Goal: Information Seeking & Learning: Learn about a topic

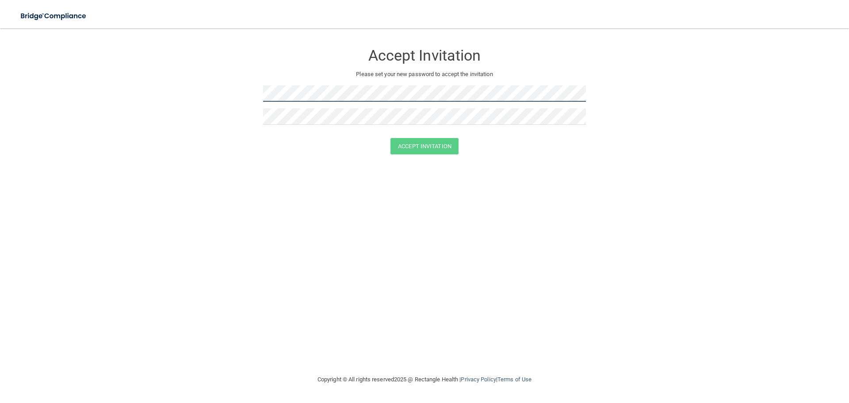
click at [232, 98] on form "Accept Invitation Please set your new password to accept the invitation Accept …" at bounding box center [425, 101] width 814 height 128
click at [204, 87] on form "Accept Invitation Please set your new password to accept the invitation Accept …" at bounding box center [425, 101] width 814 height 128
click at [318, 55] on h3 "Accept Invitation" at bounding box center [424, 55] width 323 height 16
click at [413, 142] on button "Accept Invitation" at bounding box center [425, 146] width 68 height 16
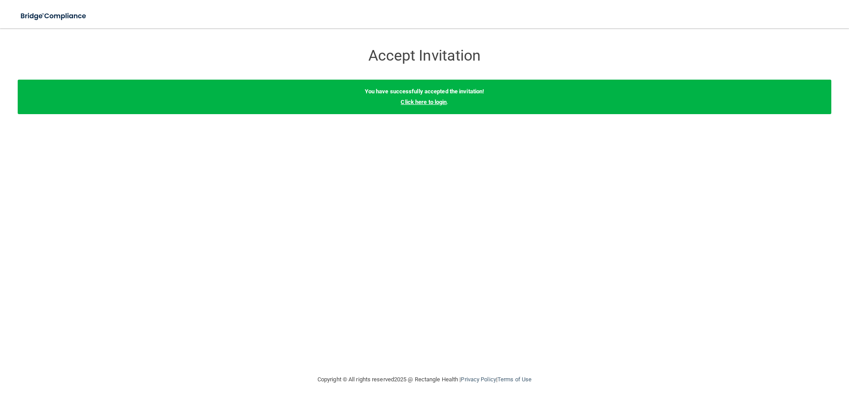
click at [430, 104] on link "Click here to login" at bounding box center [424, 102] width 46 height 7
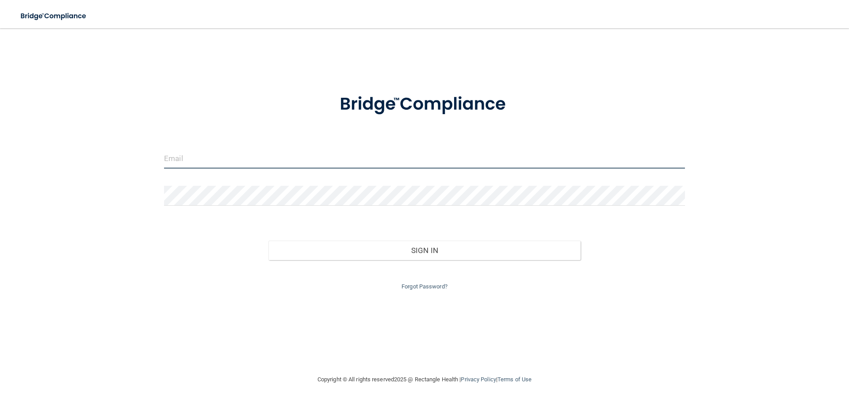
type input "[EMAIL_ADDRESS][DOMAIN_NAME]"
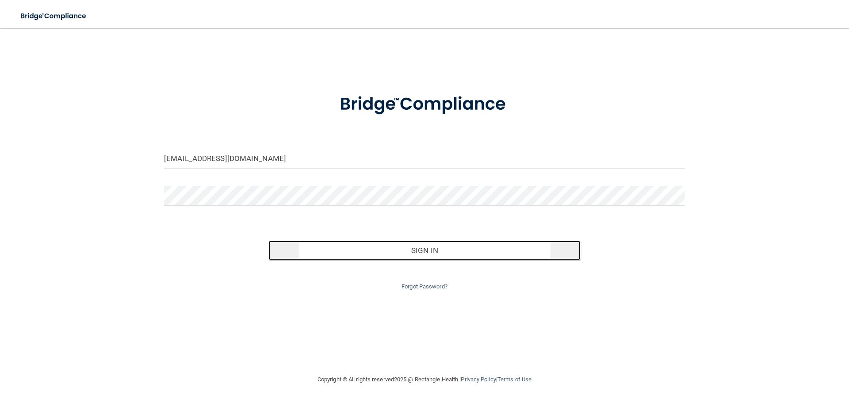
click at [505, 251] on button "Sign In" at bounding box center [424, 250] width 313 height 19
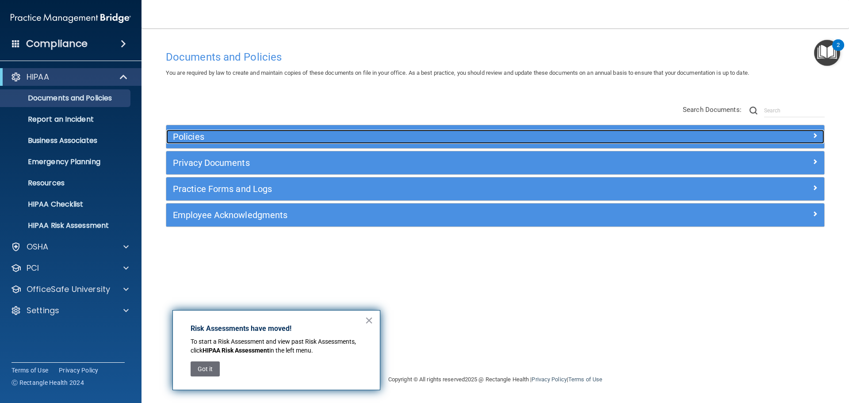
click at [815, 136] on span at bounding box center [814, 135] width 5 height 11
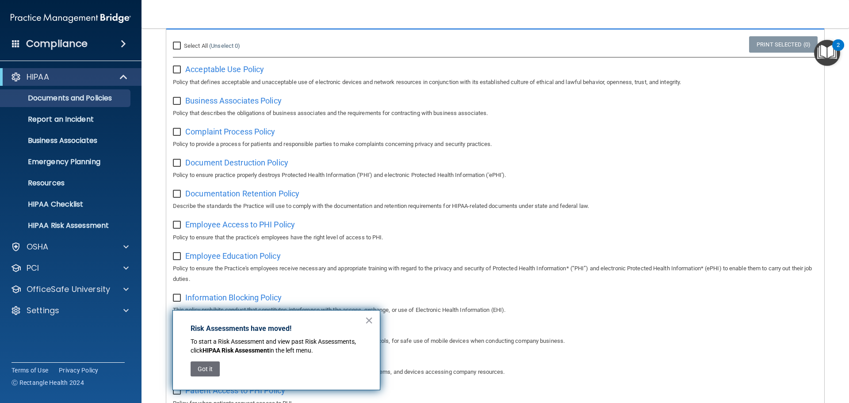
scroll to position [133, 0]
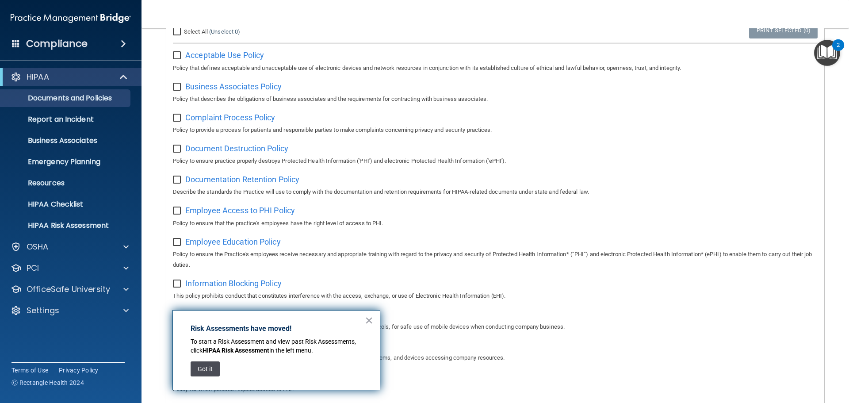
click at [197, 367] on button "Got it" at bounding box center [205, 368] width 29 height 15
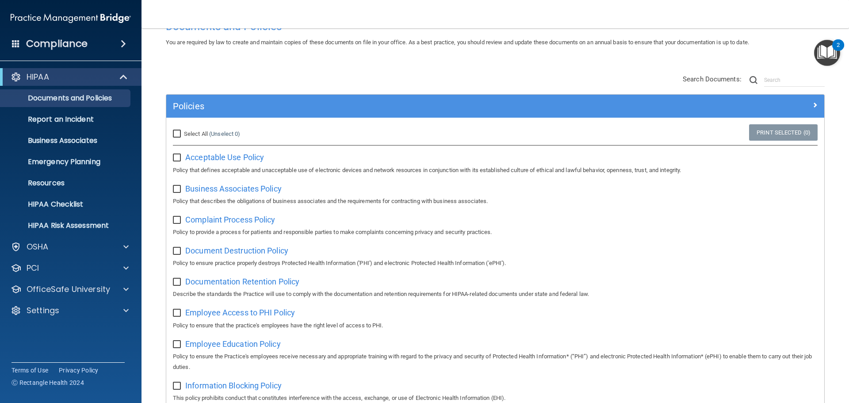
scroll to position [16, 0]
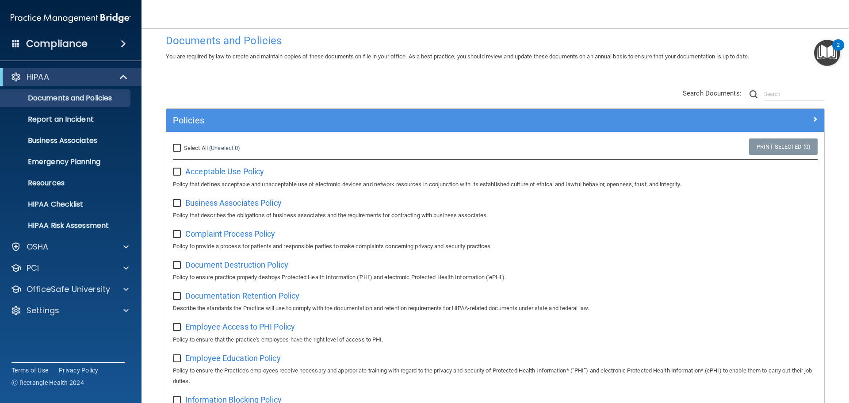
click at [254, 171] on span "Acceptable Use Policy" at bounding box center [224, 171] width 79 height 9
click at [175, 147] on input "Select All (Unselect 0) Unselect All" at bounding box center [178, 148] width 10 height 7
checkbox input "true"
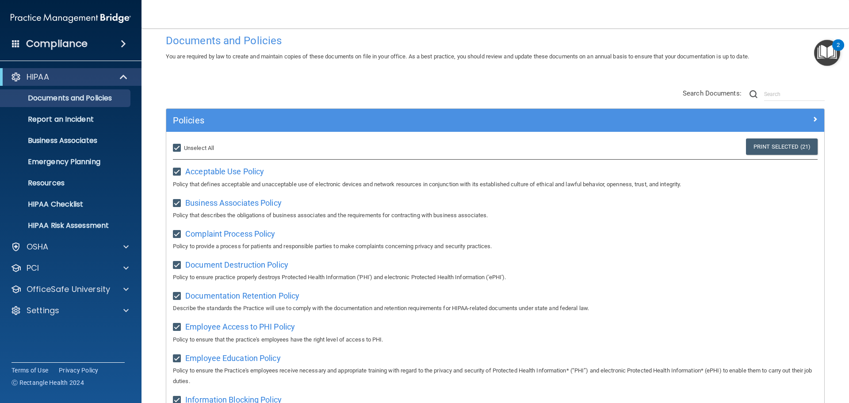
checkbox input "true"
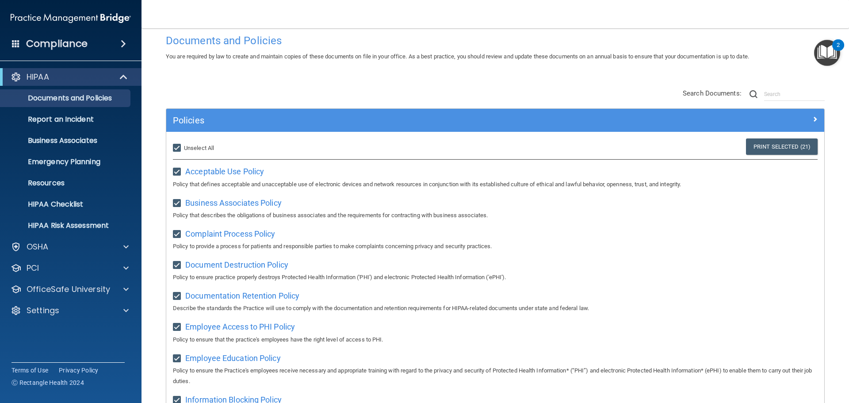
checkbox input "true"
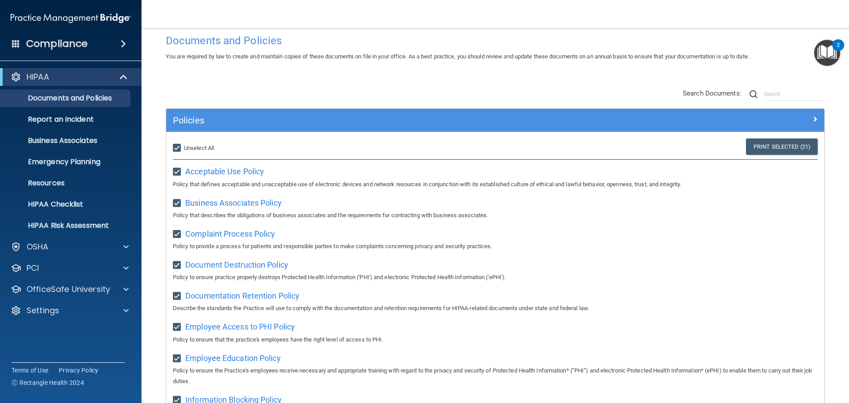
checkbox input "true"
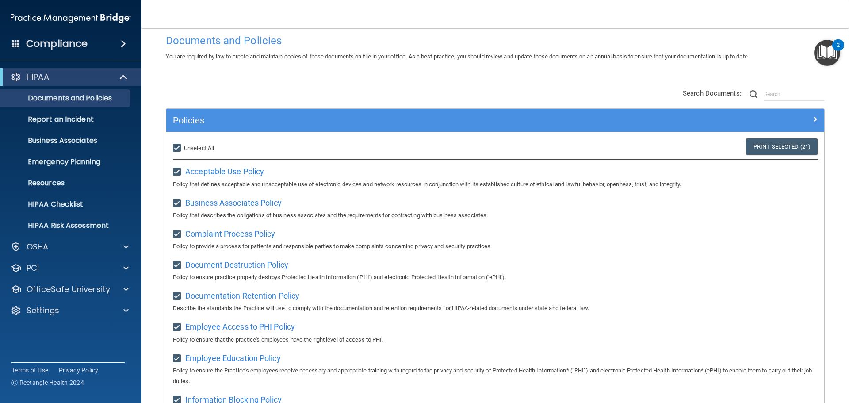
checkbox input "true"
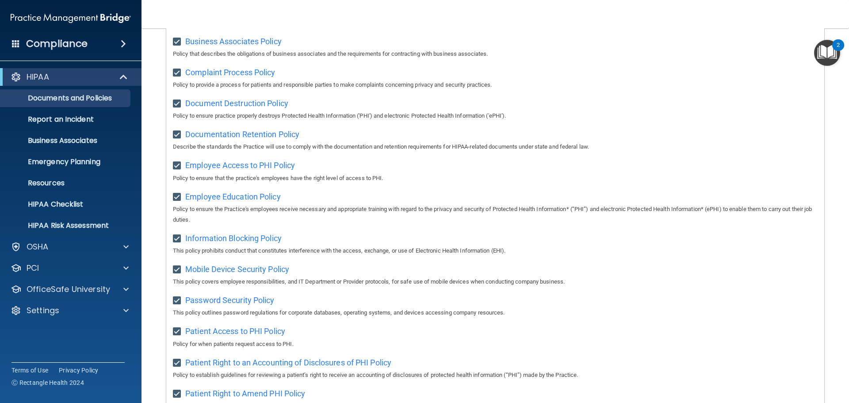
scroll to position [193, 0]
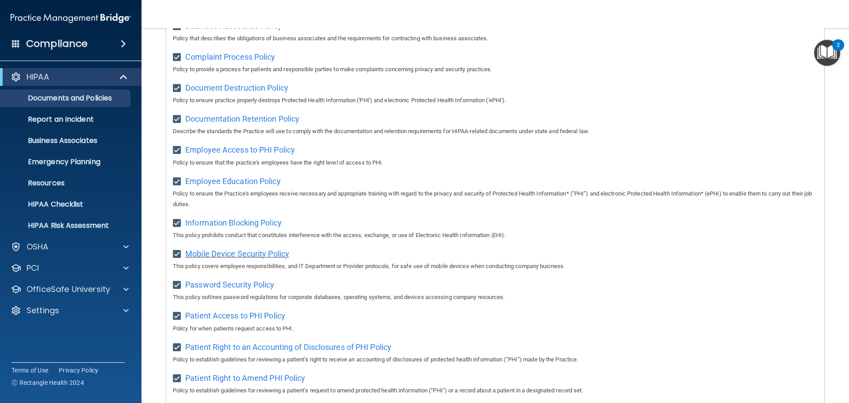
click at [276, 263] on div "Mobile Device Security Policy This policy covers employee responsibilities, and…" at bounding box center [495, 258] width 645 height 25
click at [279, 258] on span "Mobile Device Security Policy" at bounding box center [237, 253] width 104 height 9
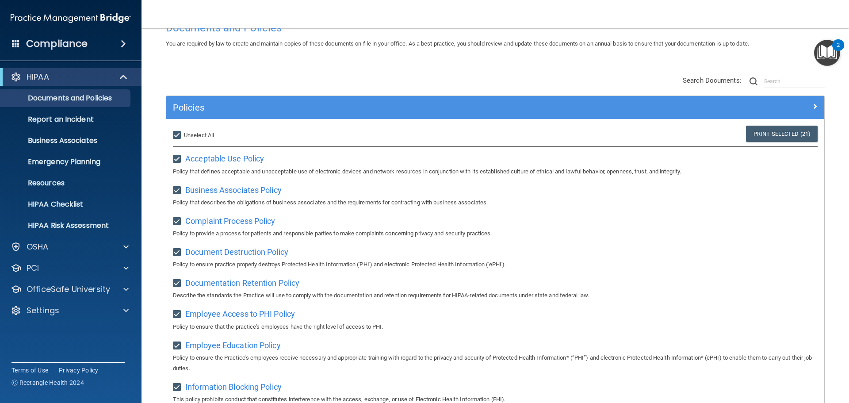
scroll to position [0, 0]
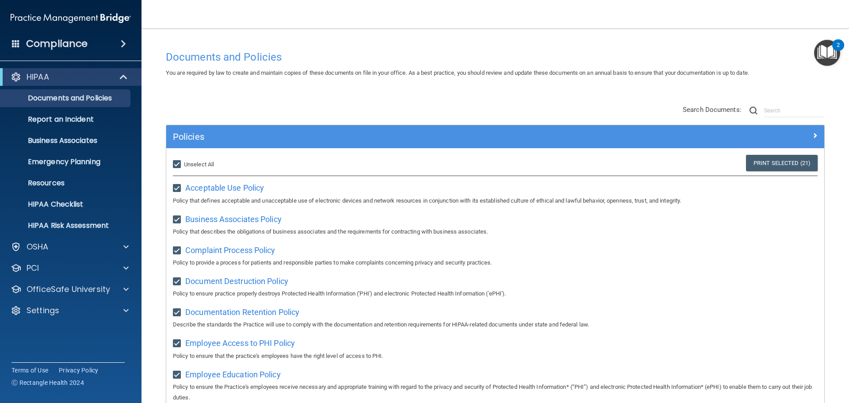
click at [174, 161] on input "Select All (Unselect 21) Unselect All" at bounding box center [178, 164] width 10 height 7
checkbox input "false"
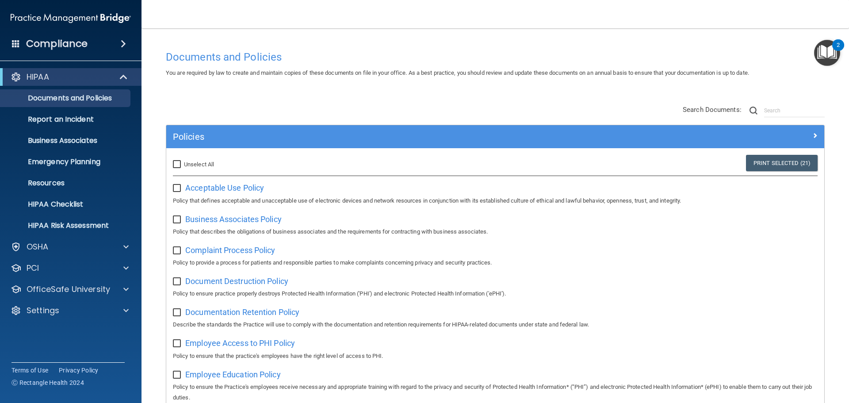
checkbox input "false"
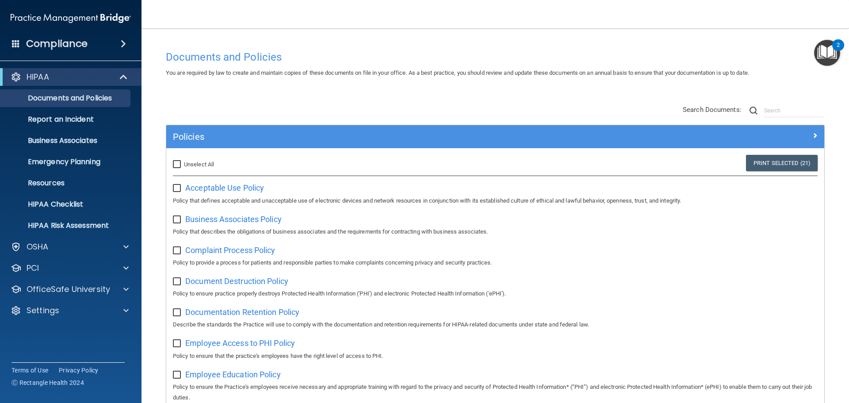
checkbox input "false"
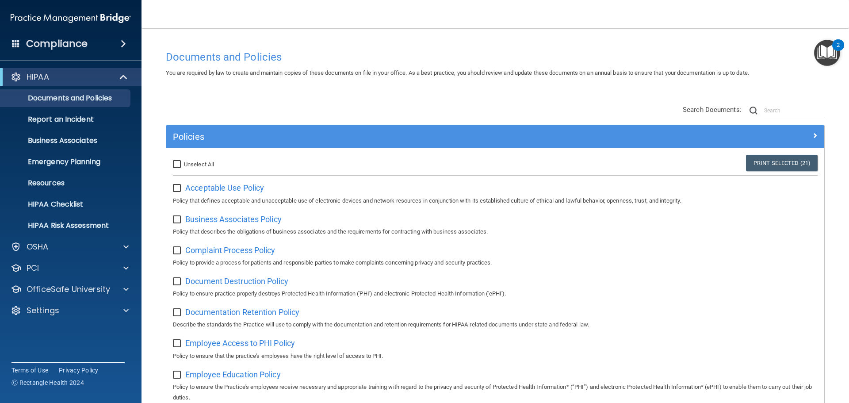
checkbox input "false"
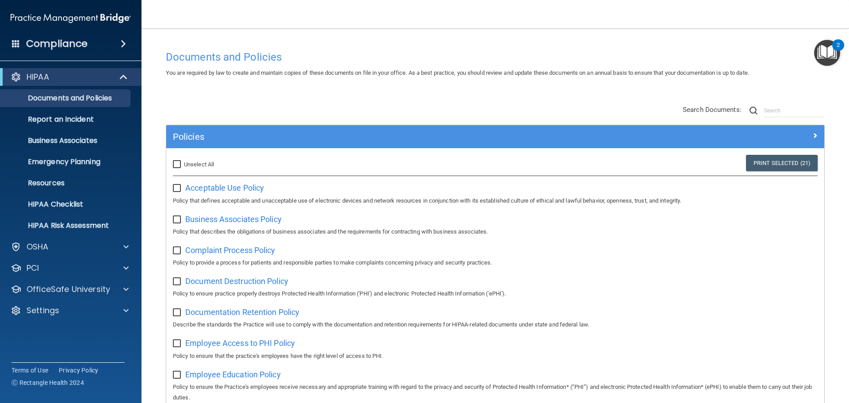
checkbox input "false"
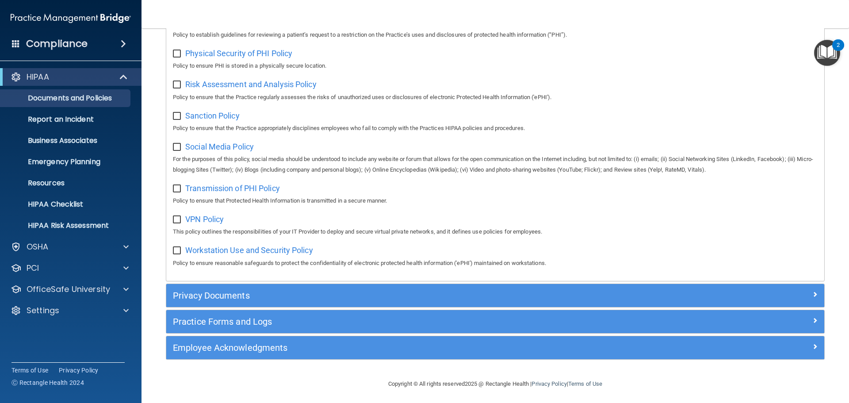
scroll to position [591, 0]
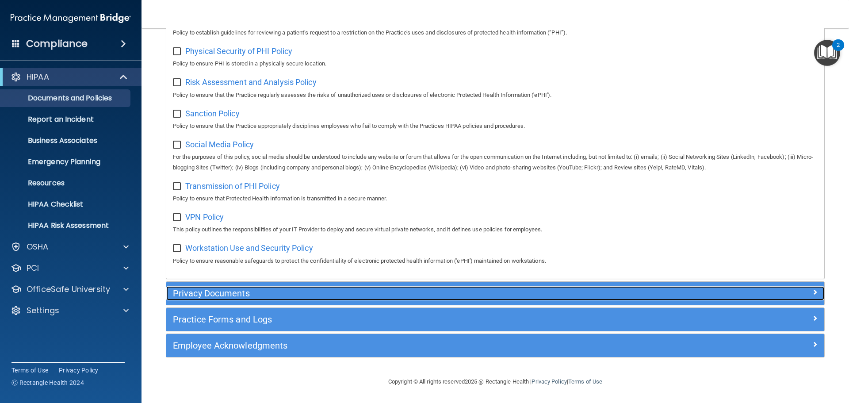
click at [801, 291] on div at bounding box center [742, 291] width 165 height 11
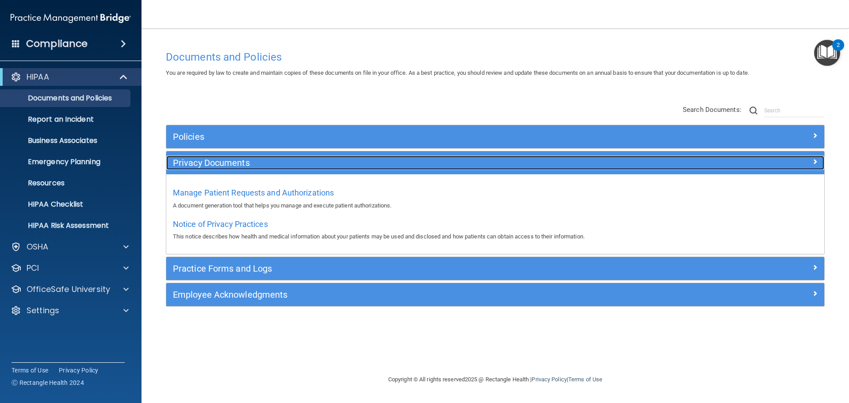
scroll to position [0, 0]
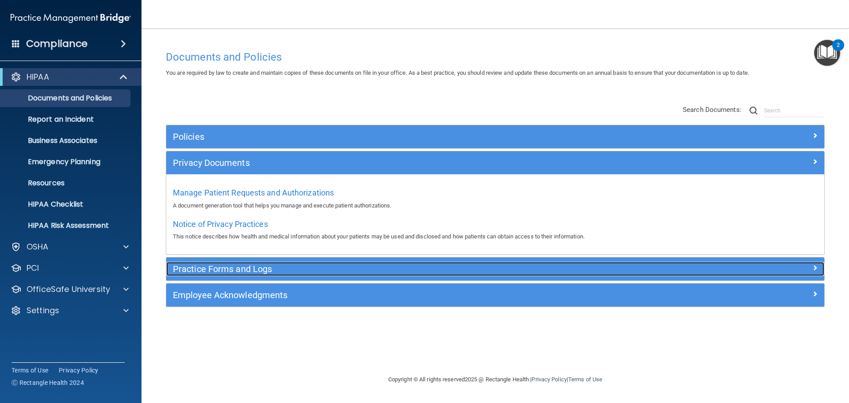
click at [805, 268] on div at bounding box center [742, 267] width 165 height 11
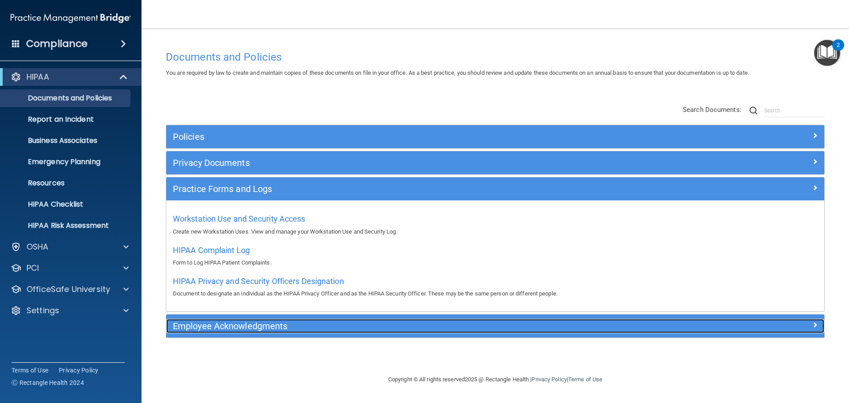
click at [812, 322] on div at bounding box center [742, 324] width 165 height 11
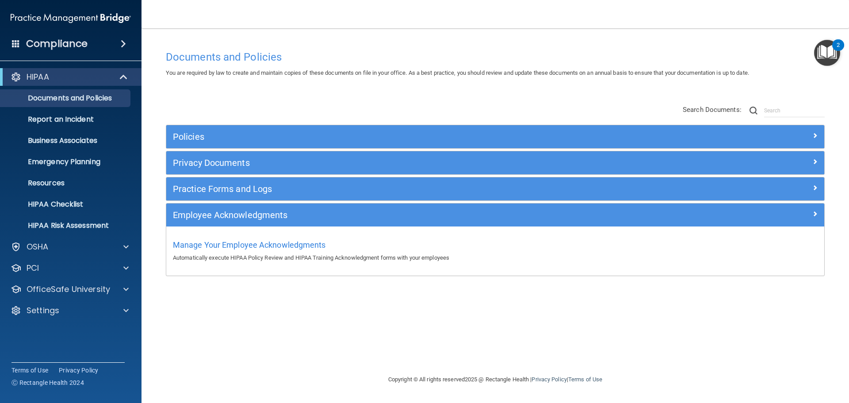
click at [76, 43] on h4 "Compliance" at bounding box center [56, 44] width 61 height 12
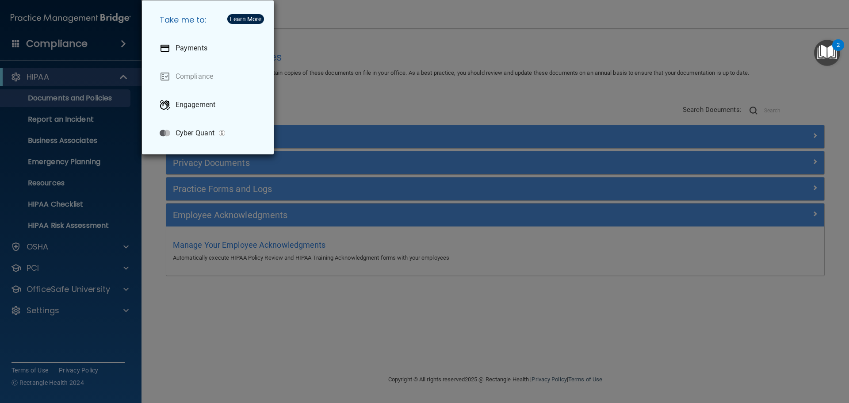
click at [54, 246] on div "Take me to: Payments Compliance Engagement Cyber Quant" at bounding box center [424, 201] width 849 height 403
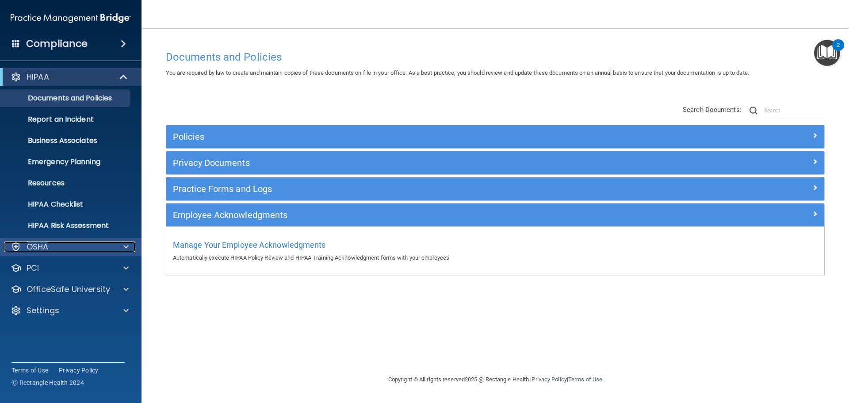
click at [121, 245] on div at bounding box center [125, 246] width 22 height 11
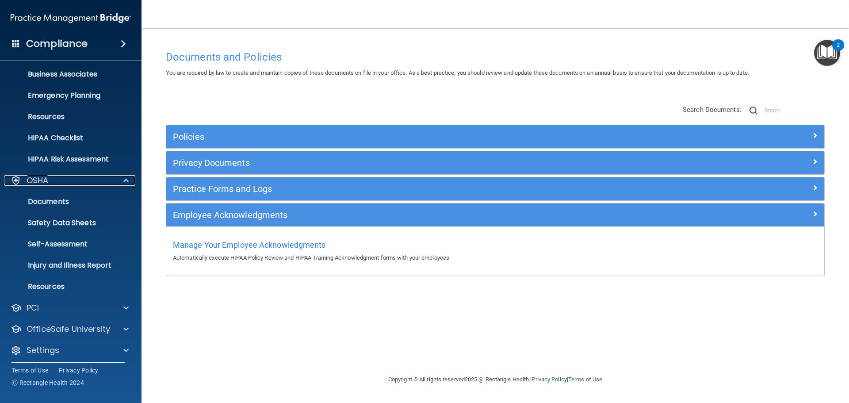
scroll to position [70, 0]
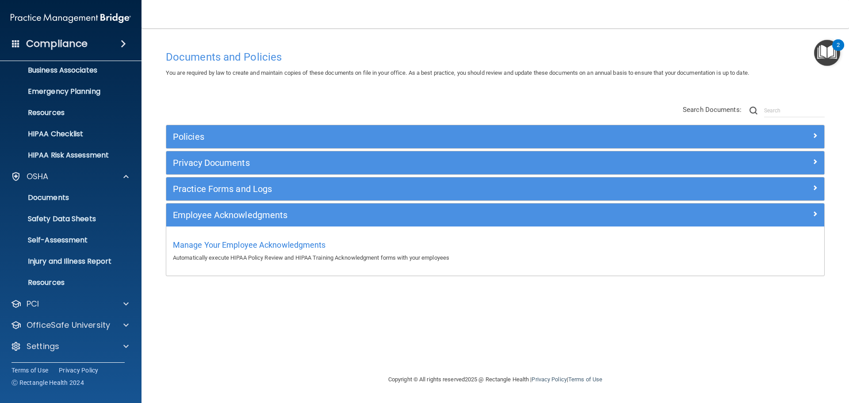
click at [825, 53] on img "Open Resource Center, 2 new notifications" at bounding box center [827, 53] width 26 height 26
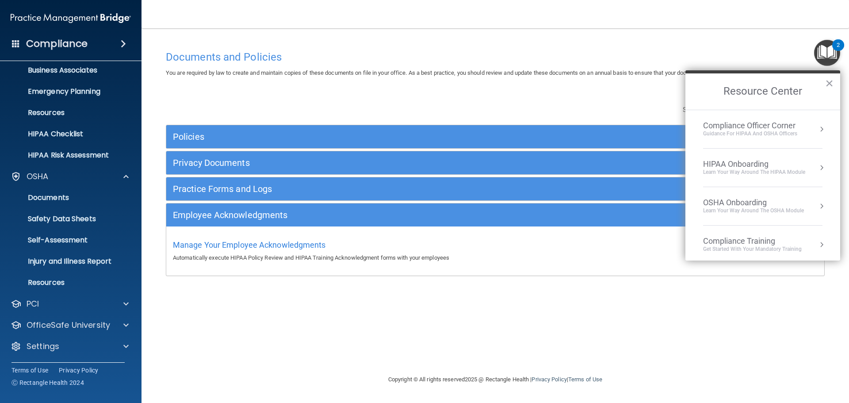
click at [783, 238] on div "Compliance Training" at bounding box center [752, 241] width 99 height 10
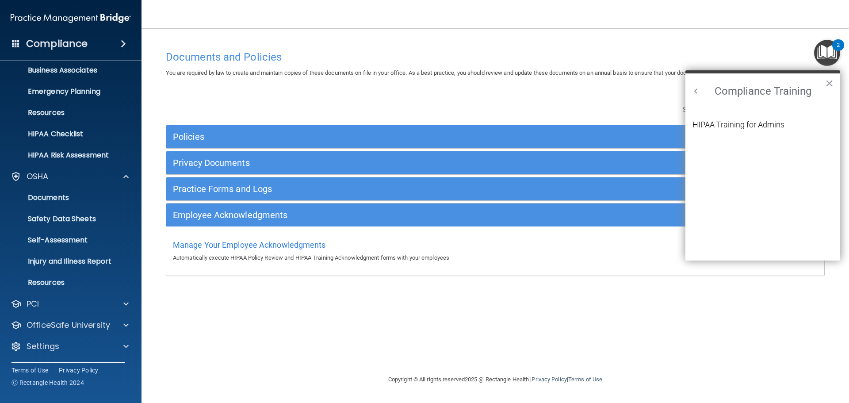
scroll to position [0, 0]
click at [747, 123] on div "HIPAA Training for Admins" at bounding box center [739, 125] width 92 height 8
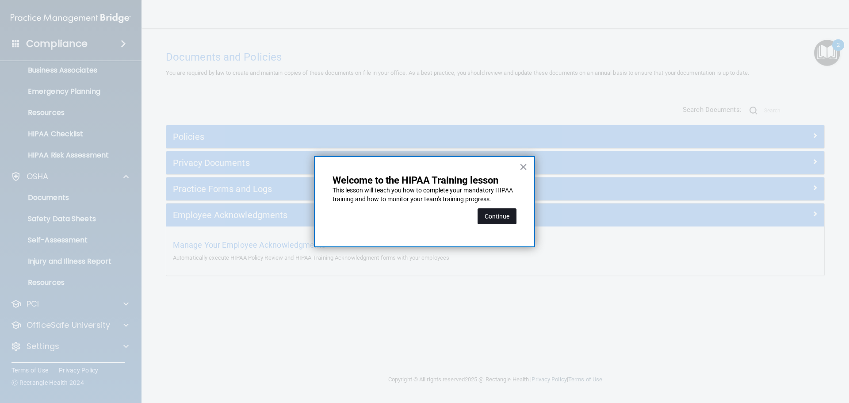
click at [494, 217] on button "Continue" at bounding box center [497, 216] width 39 height 16
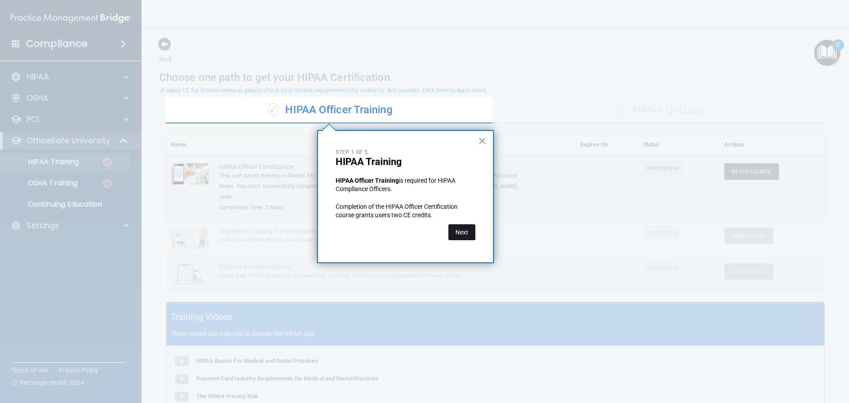
click at [460, 228] on button "Next" at bounding box center [461, 232] width 27 height 16
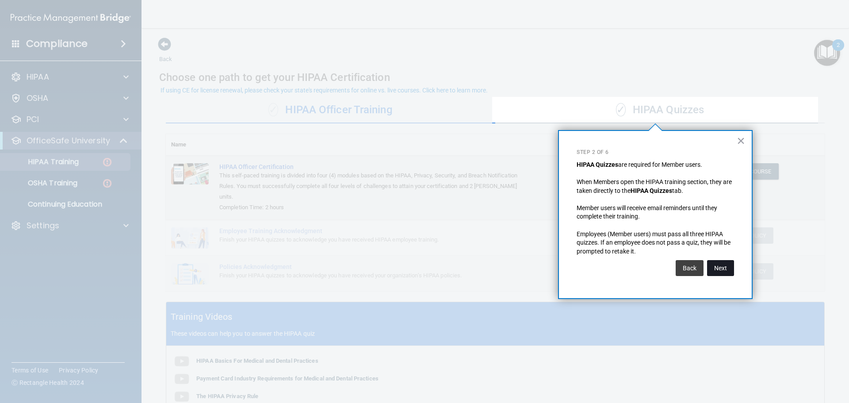
click at [717, 265] on button "Next" at bounding box center [720, 268] width 27 height 16
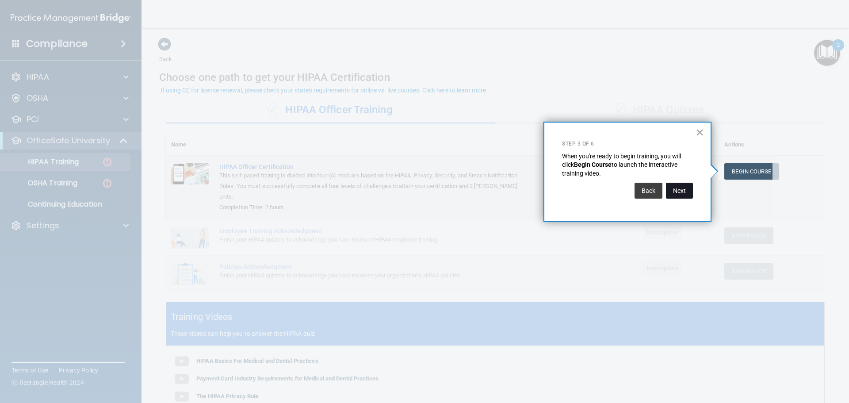
click at [677, 189] on button "Next" at bounding box center [679, 191] width 27 height 16
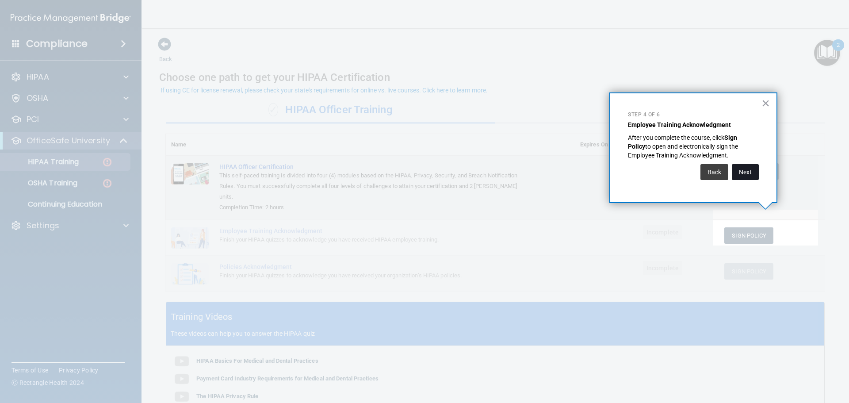
click at [743, 173] on button "Next" at bounding box center [745, 172] width 27 height 16
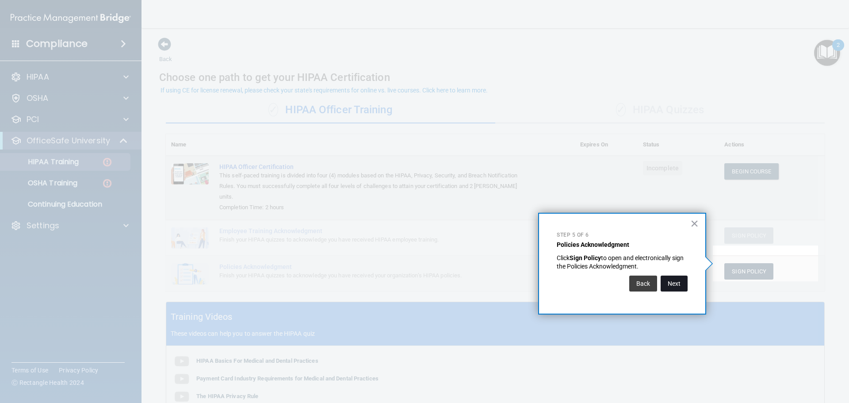
click at [677, 284] on button "Next" at bounding box center [674, 284] width 27 height 16
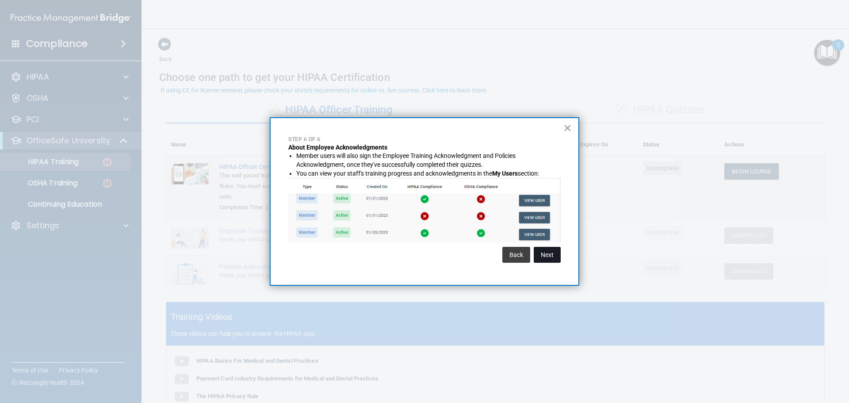
click at [549, 253] on button "Next" at bounding box center [547, 255] width 27 height 16
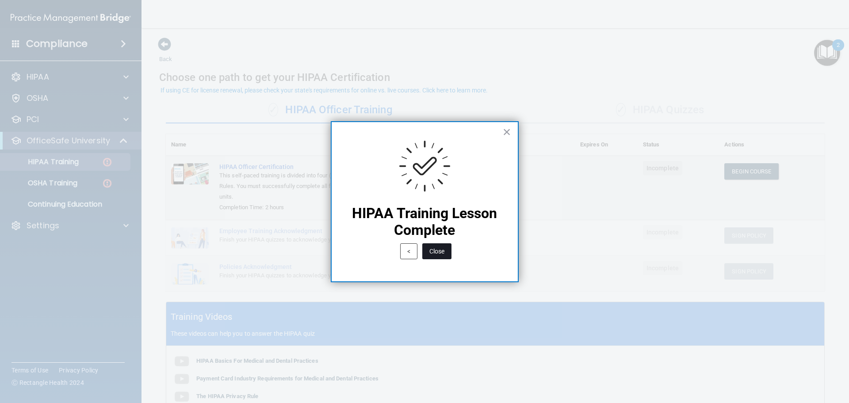
click at [441, 253] on button "Close" at bounding box center [436, 251] width 29 height 16
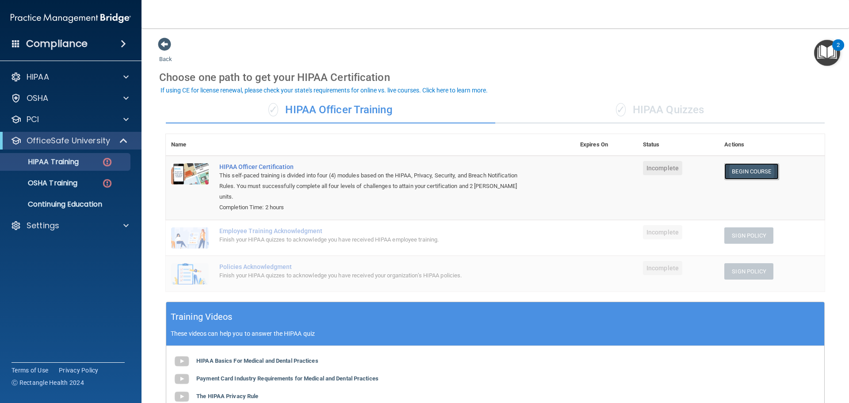
click at [752, 176] on link "Begin Course" at bounding box center [751, 171] width 54 height 16
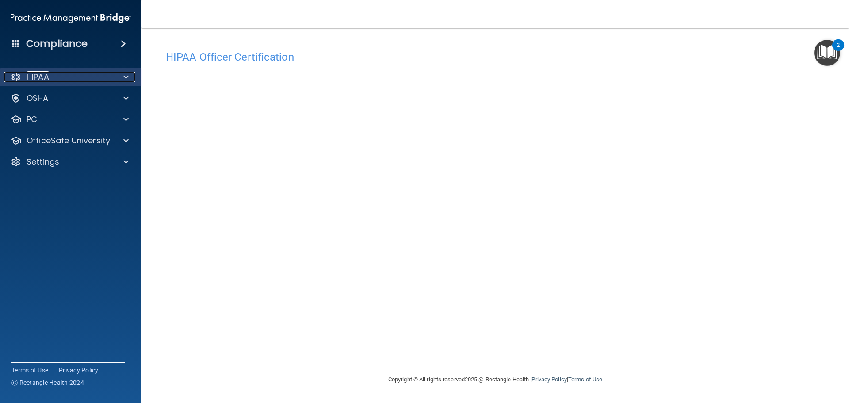
click at [119, 76] on div at bounding box center [125, 77] width 22 height 11
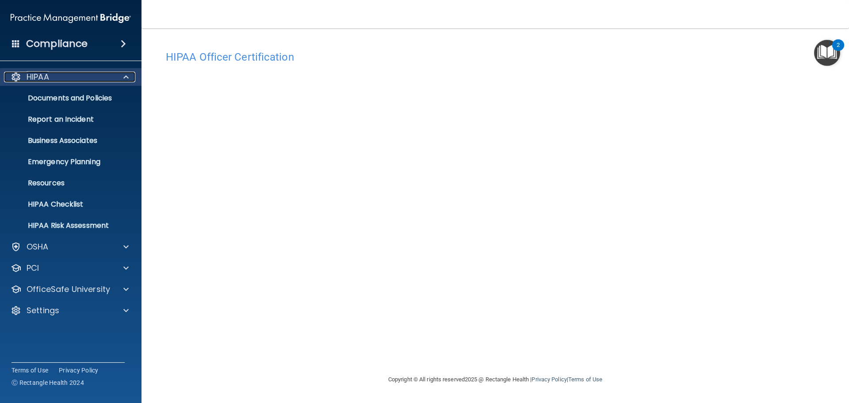
click at [119, 76] on div at bounding box center [125, 77] width 22 height 11
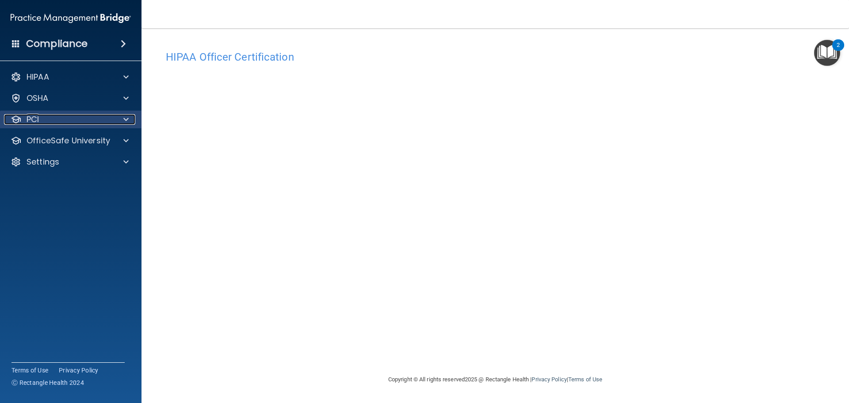
click at [129, 121] on div at bounding box center [125, 119] width 22 height 11
